Goal: Communication & Community: Answer question/provide support

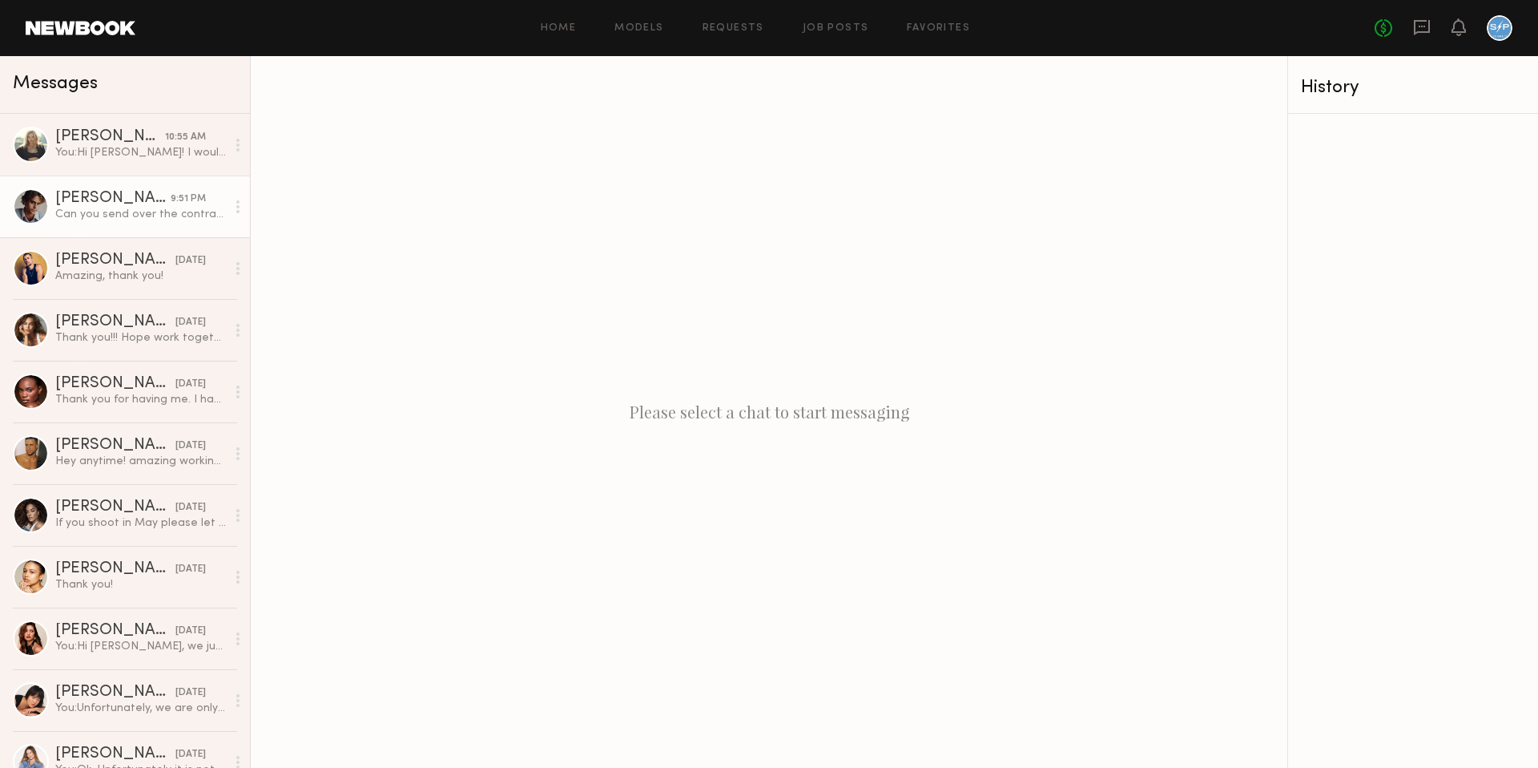
click at [149, 222] on link "[PERSON_NAME] 9:51 PM Can you send over the contract?" at bounding box center [125, 206] width 250 height 62
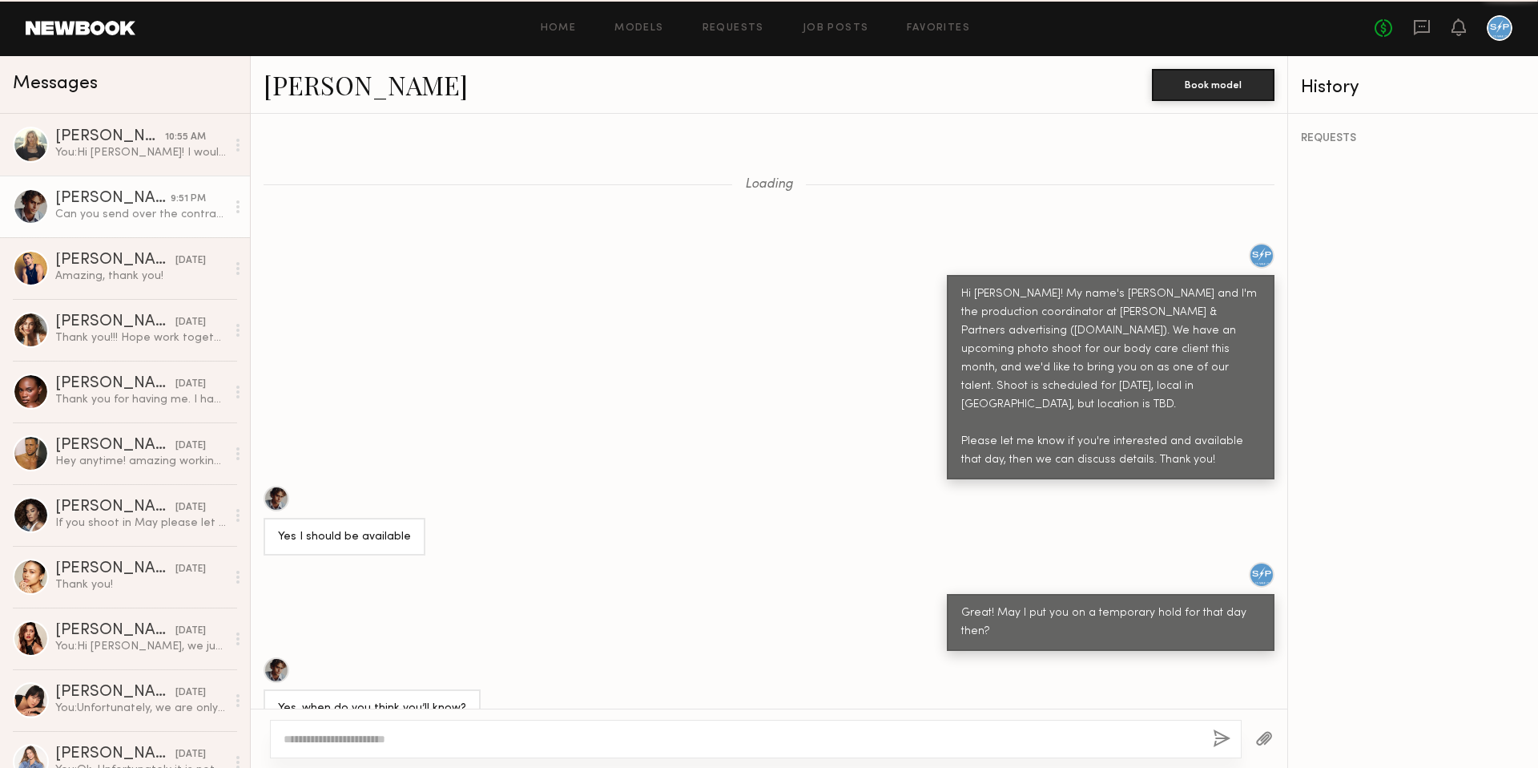
scroll to position [1554, 0]
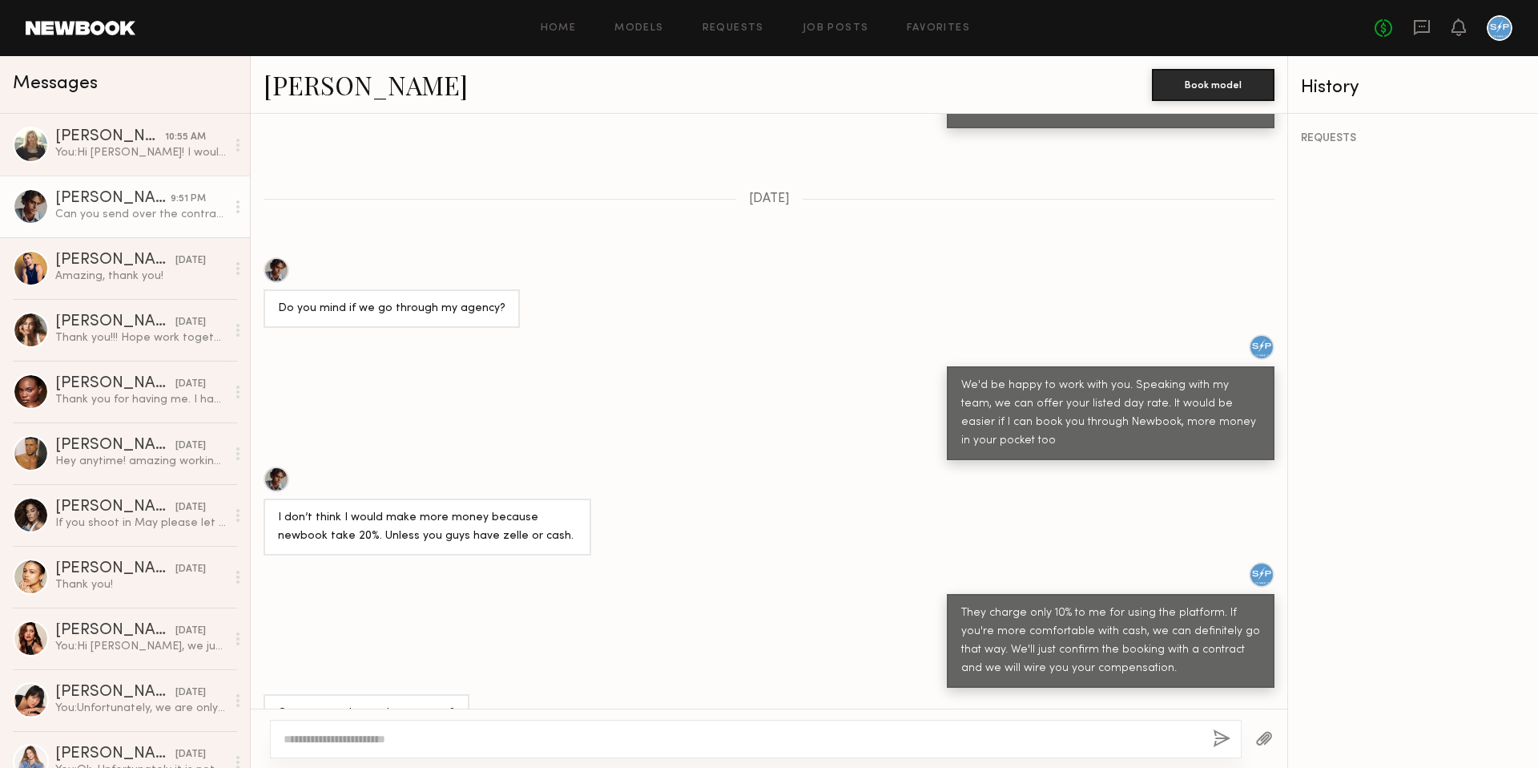
click at [1267, 739] on button "button" at bounding box center [1264, 739] width 18 height 20
click at [1267, 737] on button "button" at bounding box center [1264, 739] width 18 height 20
click at [1266, 731] on button "button" at bounding box center [1264, 739] width 18 height 20
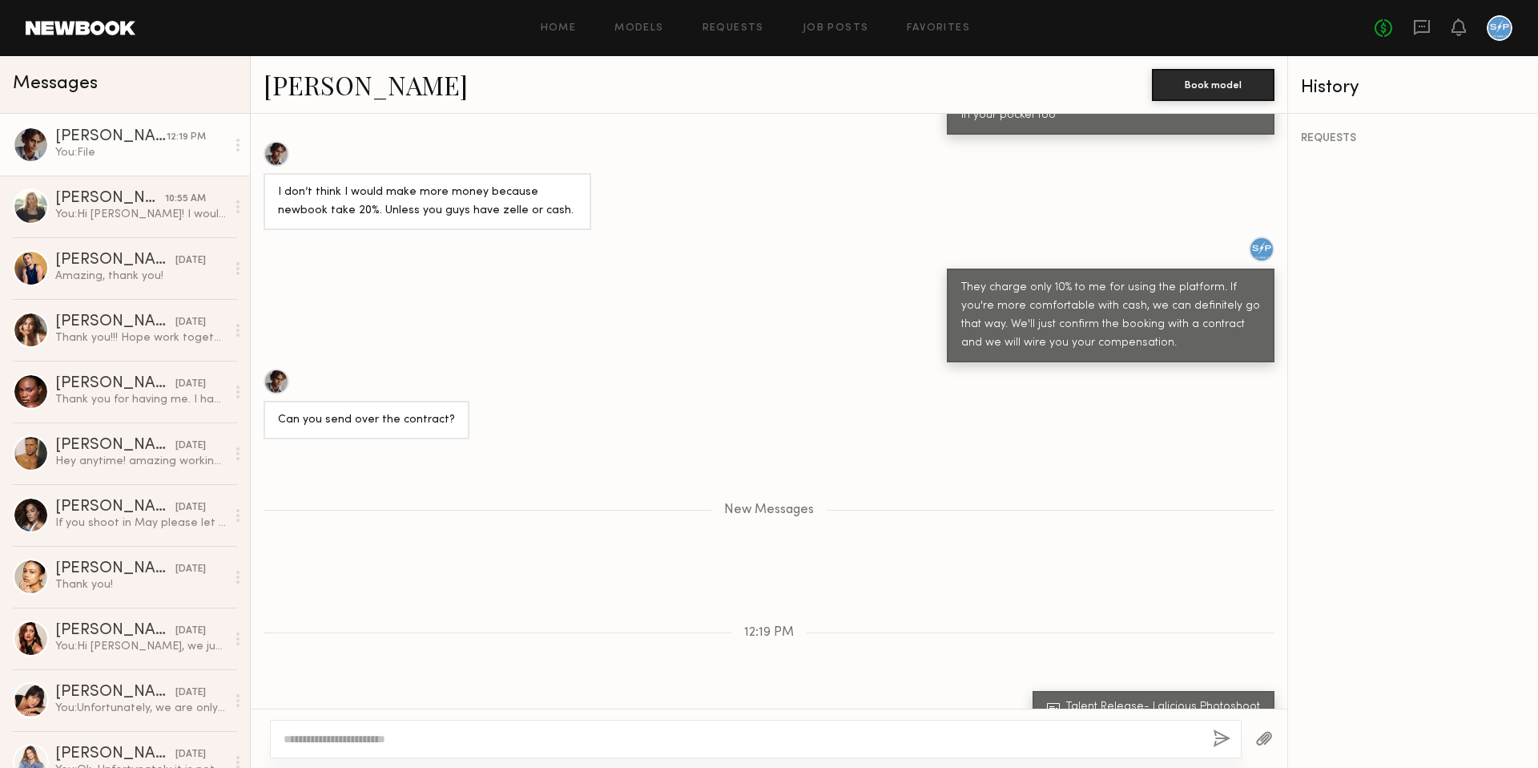
click at [715, 745] on textarea at bounding box center [742, 739] width 917 height 16
type textarea "**********"
click at [1228, 741] on button "button" at bounding box center [1222, 739] width 18 height 20
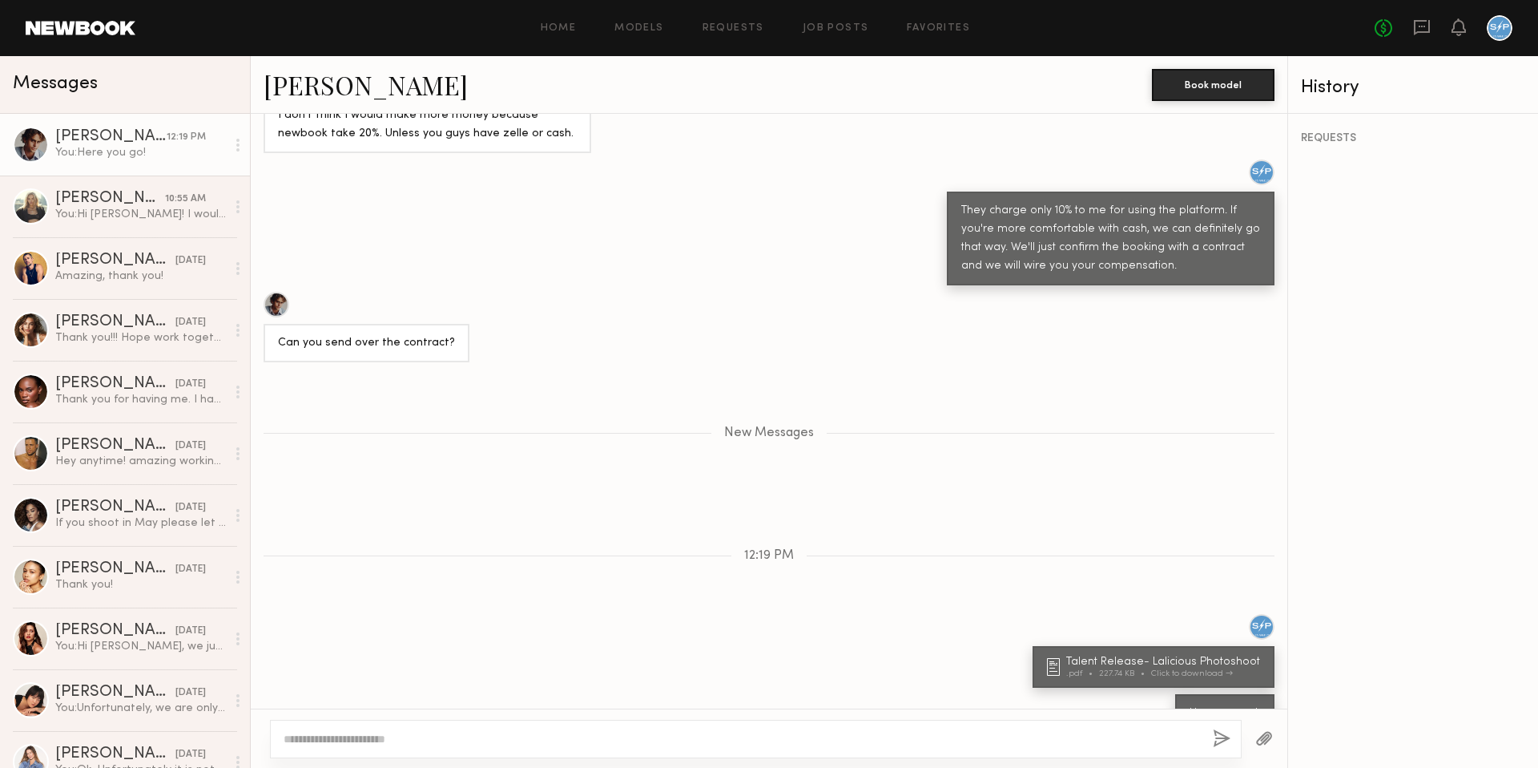
click at [574, 17] on div "Home Models Requests Job Posts Favorites Sign Out No fees up to $5,000" at bounding box center [823, 28] width 1377 height 26
click at [327, 85] on link "[PERSON_NAME]" at bounding box center [366, 84] width 204 height 34
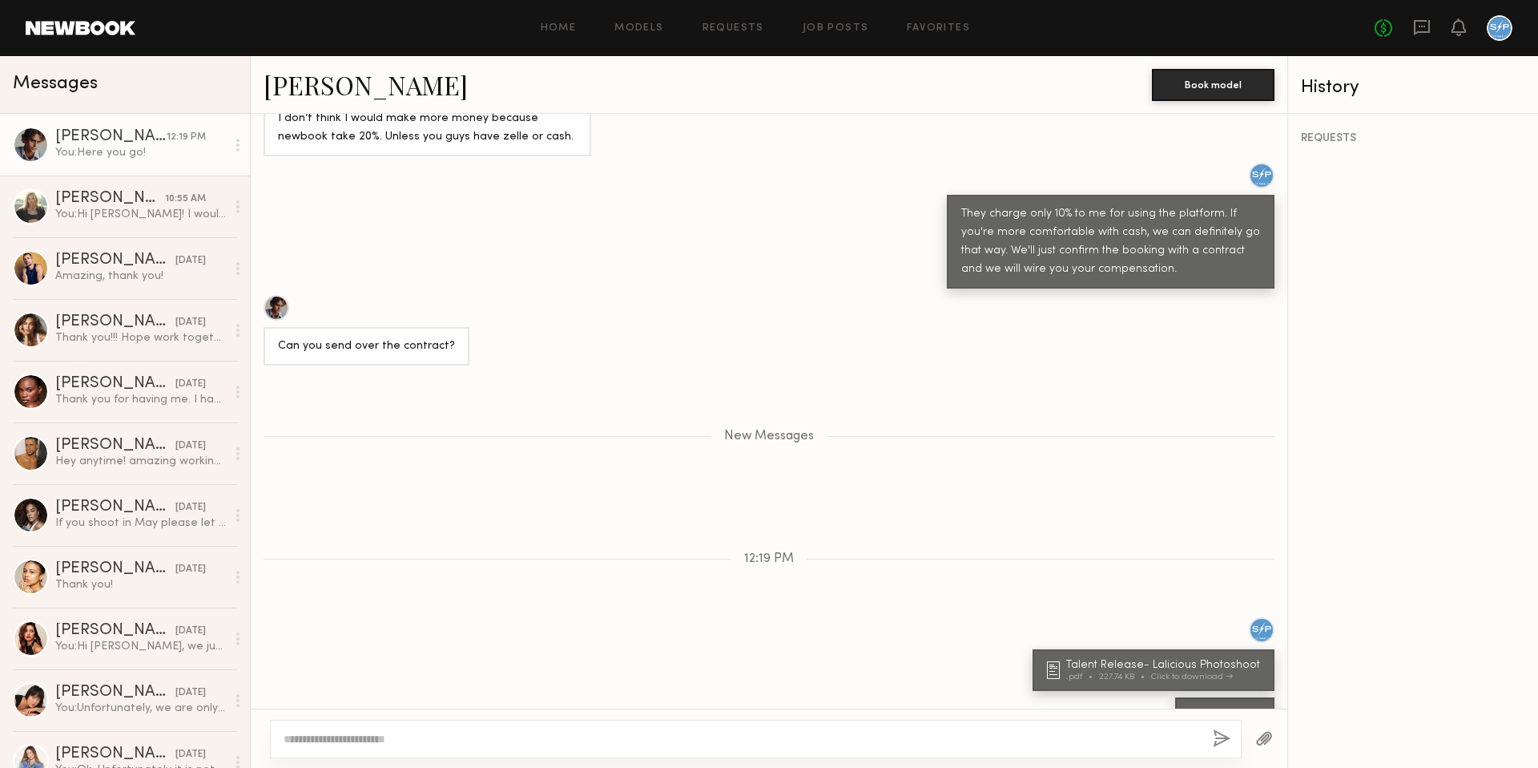
click at [971, 759] on div at bounding box center [769, 737] width 1037 height 59
click at [971, 747] on div at bounding box center [756, 738] width 972 height 38
click at [957, 733] on textarea at bounding box center [742, 739] width 917 height 16
type textarea "**********"
click at [1218, 736] on button "button" at bounding box center [1222, 739] width 18 height 20
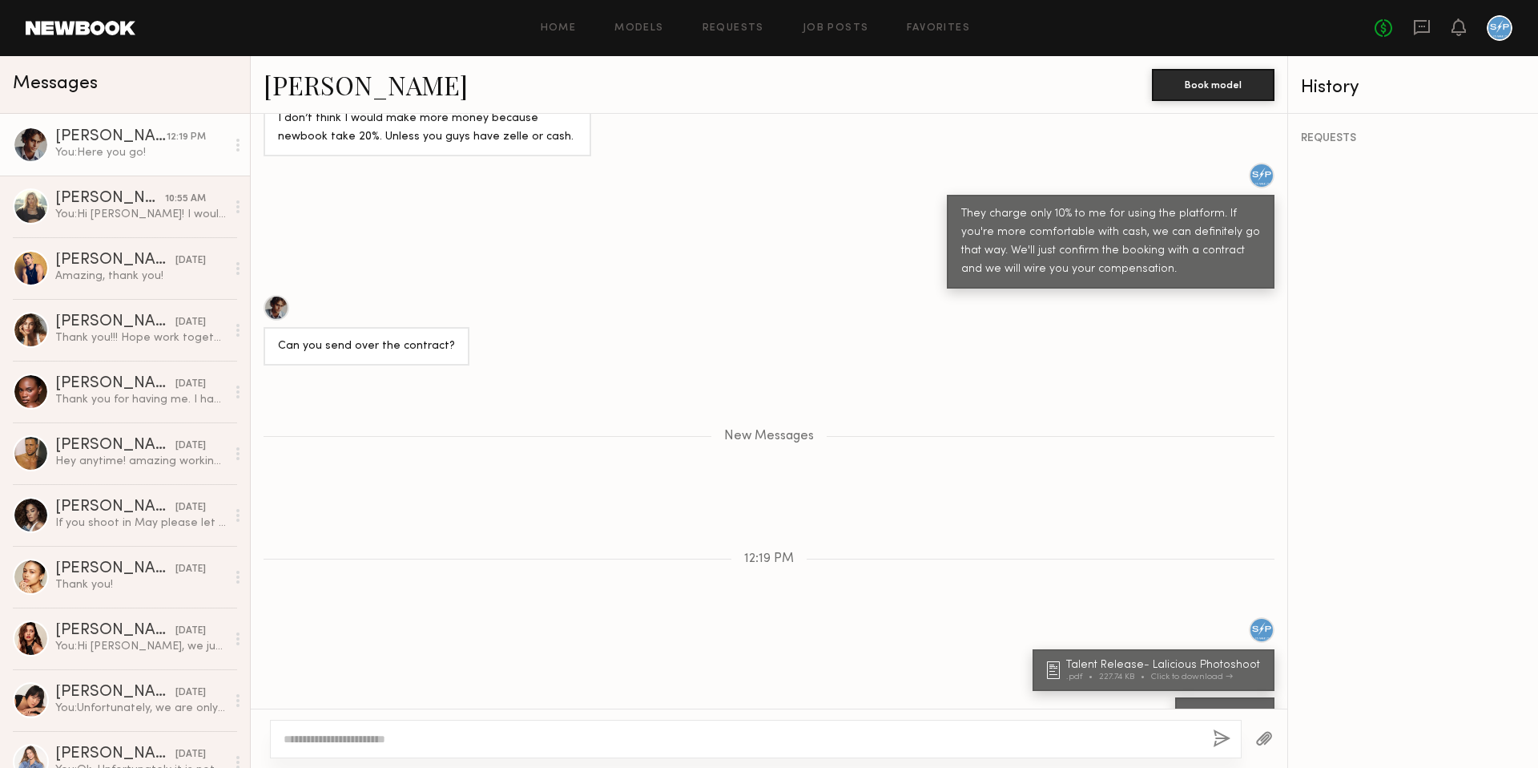
scroll to position [2001, 0]
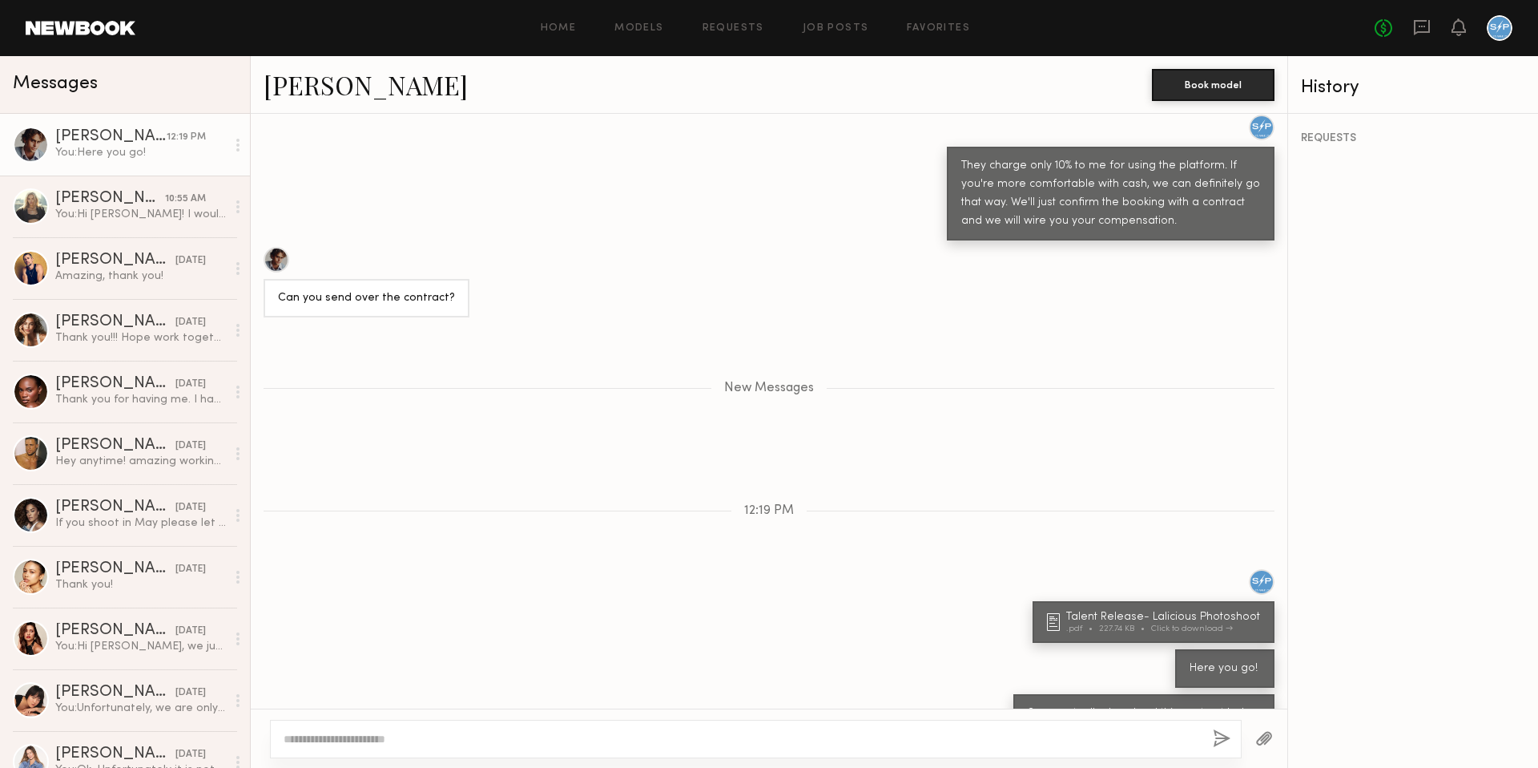
click at [1265, 738] on button "button" at bounding box center [1264, 739] width 18 height 20
